Goal: Transaction & Acquisition: Purchase product/service

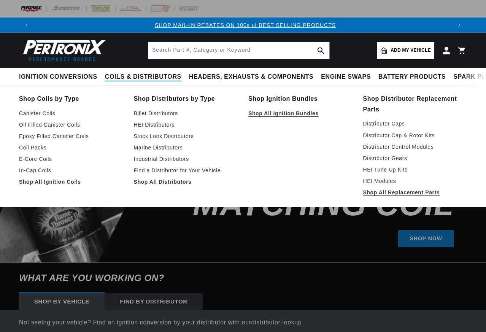
scroll to position [0, 417]
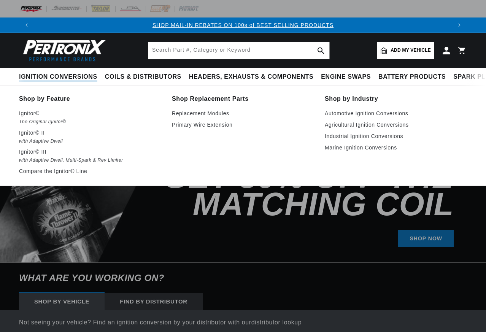
click at [79, 77] on span "Ignition Conversions" at bounding box center [58, 77] width 78 height 8
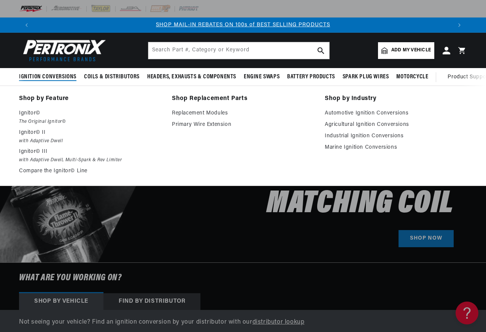
click at [69, 78] on span "Ignition Conversions" at bounding box center [47, 77] width 57 height 8
click at [40, 76] on span "Ignition Conversions" at bounding box center [47, 77] width 57 height 8
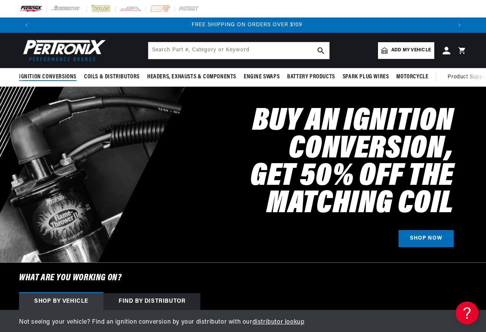
scroll to position [0, 835]
click at [40, 76] on span "Ignition Conversions" at bounding box center [47, 77] width 57 height 8
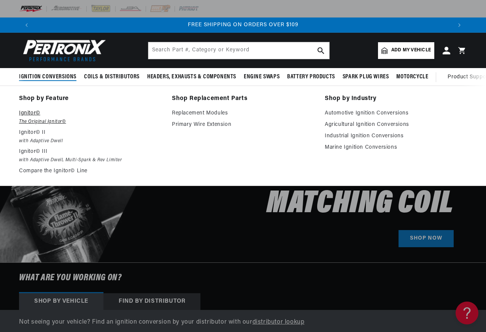
click at [30, 120] on em "The Original Ignitor©" at bounding box center [90, 122] width 142 height 8
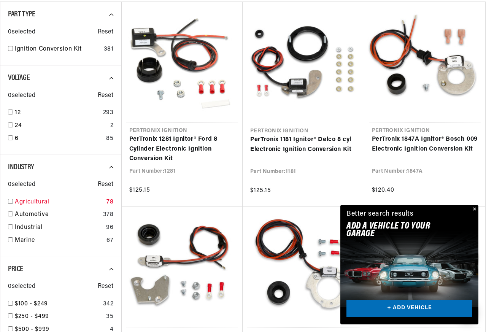
scroll to position [0, 417]
click at [13, 212] on div "Automotive 378" at bounding box center [61, 216] width 106 height 13
checkbox input "true"
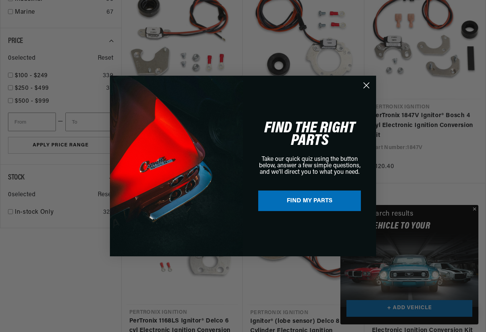
scroll to position [0, 836]
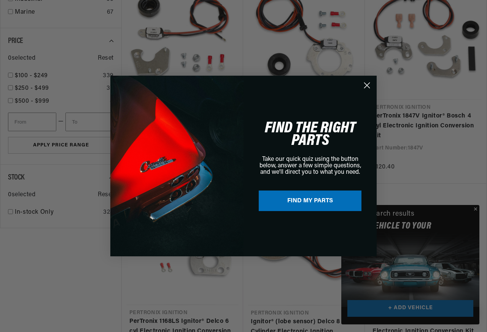
click at [476, 211] on div "Close dialog FIND THE RIGHT PARTS Take our quick quiz using the button below, a…" at bounding box center [243, 166] width 487 height 332
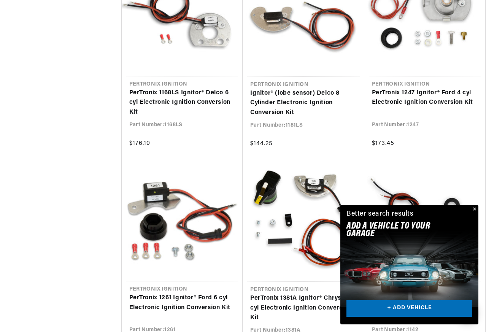
scroll to position [747, 0]
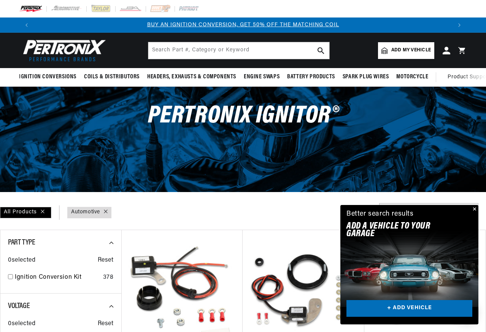
click at [408, 54] on span "Add my vehicle" at bounding box center [411, 50] width 40 height 7
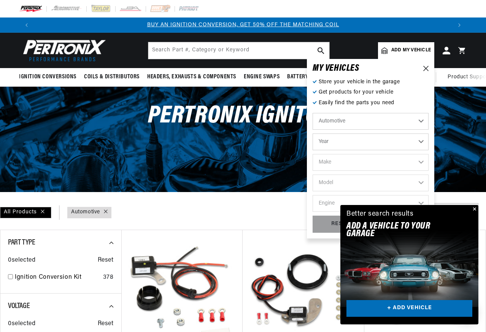
click at [338, 144] on select "Year 2022 2021 2020 2019 2018 2017 2016 2015 2014 2013 2012 2011 2010 2009 2008…" at bounding box center [370, 141] width 116 height 17
select select "1965"
click at [312, 133] on select "Year 2022 2021 2020 2019 2018 2017 2016 2015 2014 2013 2012 2011 2010 2009 2008…" at bounding box center [370, 141] width 116 height 17
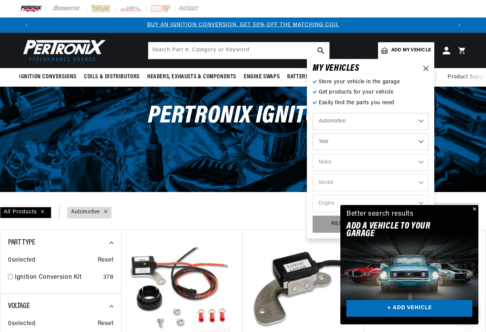
select select "1965"
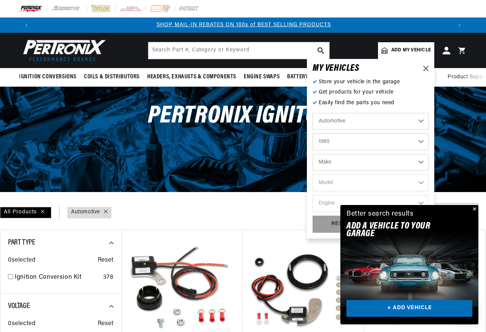
scroll to position [0, 417]
click at [423, 161] on select "Make Alfa Romeo American Motors Aston Martin Austin Austin Healey Avanti Bentle…" at bounding box center [370, 162] width 116 height 17
select select "Ford"
click at [312, 154] on select "Make Alfa Romeo American Motors Aston Martin Austin Austin Healey Avanti Bentle…" at bounding box center [370, 162] width 116 height 17
select select "Ford"
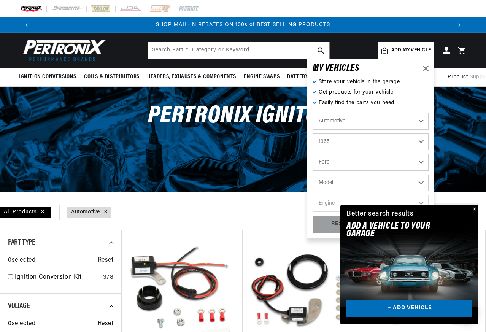
click at [384, 182] on select "Model Club Wagon Country Sedan Country Squire Custom Custom 500 Econoline F-100…" at bounding box center [370, 182] width 116 height 17
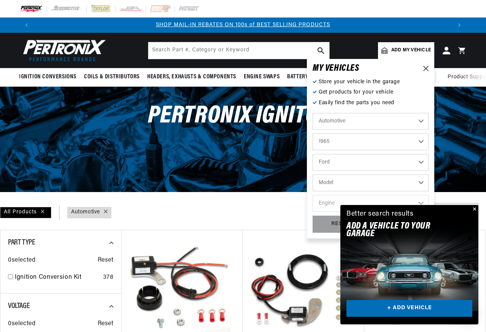
click at [476, 207] on button "Close" at bounding box center [473, 209] width 9 height 9
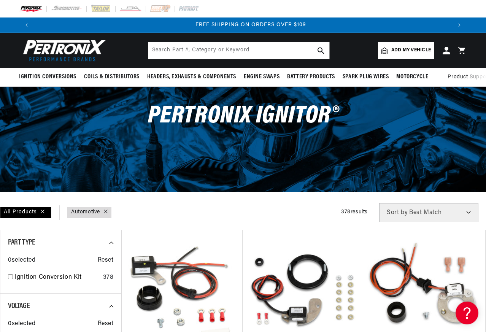
scroll to position [0, 835]
click at [415, 54] on span "Add my vehicle" at bounding box center [411, 50] width 40 height 7
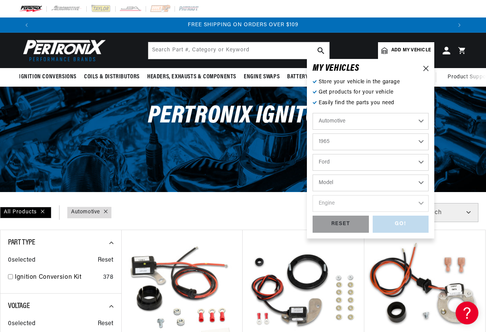
click at [382, 184] on select "Model Club Wagon Country Sedan Country Squire Custom Custom 500 Econoline F-100…" at bounding box center [370, 182] width 116 height 17
select select "Fairlane"
click at [312, 174] on select "Model Club Wagon Country Sedan Country Squire Custom Custom 500 Econoline F-100…" at bounding box center [370, 182] width 116 height 17
select select "Fairlane"
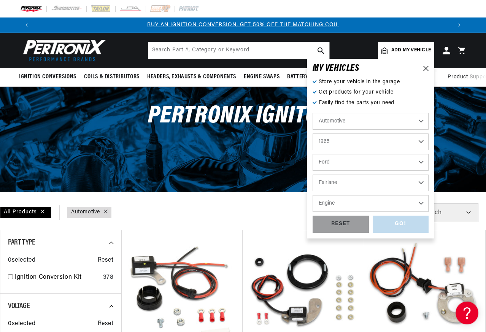
click at [367, 203] on select "Engine 3.6L 3.7L 4.1L 5.4L 170cid / 2.8L 200cid / 3.3L 260cid / 4.3L 289cid / 4…" at bounding box center [370, 203] width 116 height 17
select select "289cid-4.7L"
click at [312, 195] on select "Engine 3.6L 3.7L 4.1L 5.4L 170cid / 2.8L 200cid / 3.3L 260cid / 4.3L 289cid / 4…" at bounding box center [370, 203] width 116 height 17
select select "289cid-4.7L"
click at [399, 230] on div "GO!" at bounding box center [401, 224] width 56 height 17
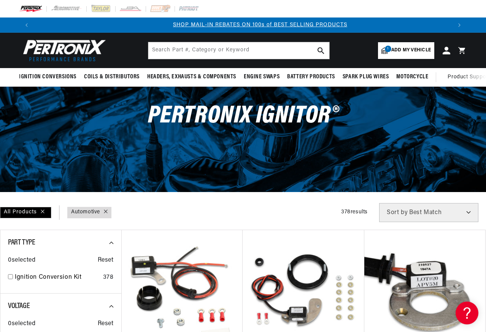
scroll to position [0, 415]
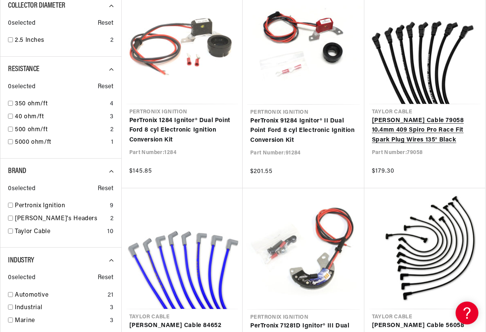
scroll to position [0, 173]
